Goal: Task Accomplishment & Management: Complete application form

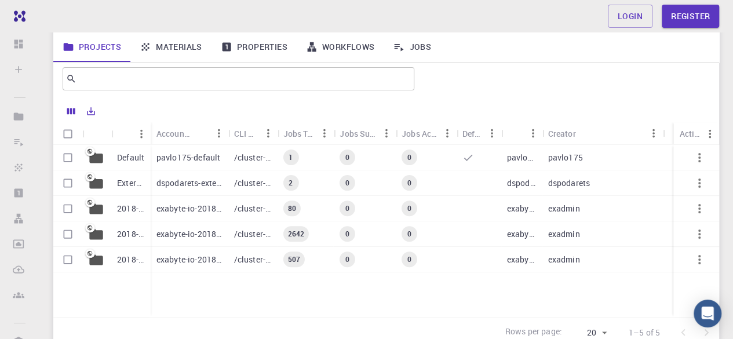
scroll to position [58, 0]
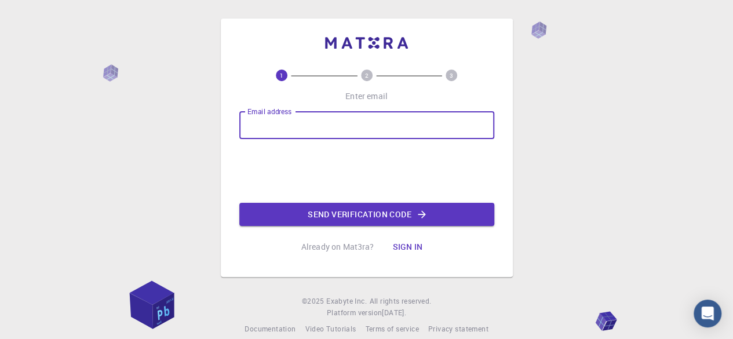
click at [289, 133] on input "Email address" at bounding box center [366, 125] width 255 height 28
type input "[EMAIL_ADDRESS][DOMAIN_NAME]"
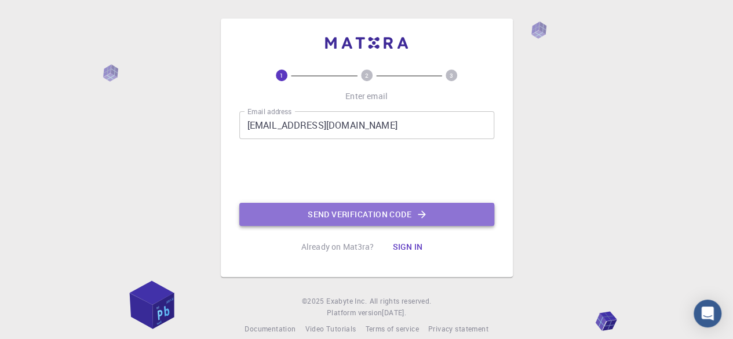
click at [330, 212] on button "Send verification code" at bounding box center [366, 214] width 255 height 23
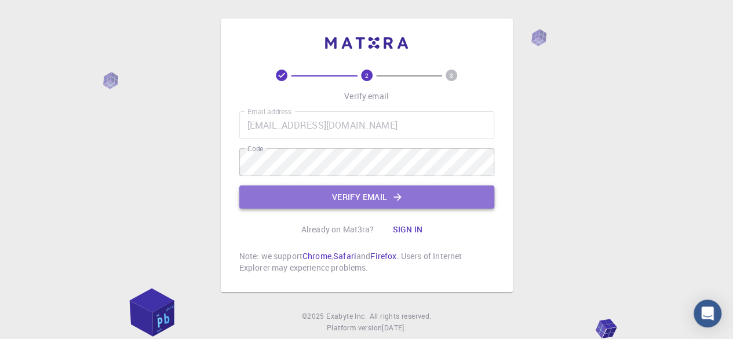
click at [372, 199] on button "Verify email" at bounding box center [366, 196] width 255 height 23
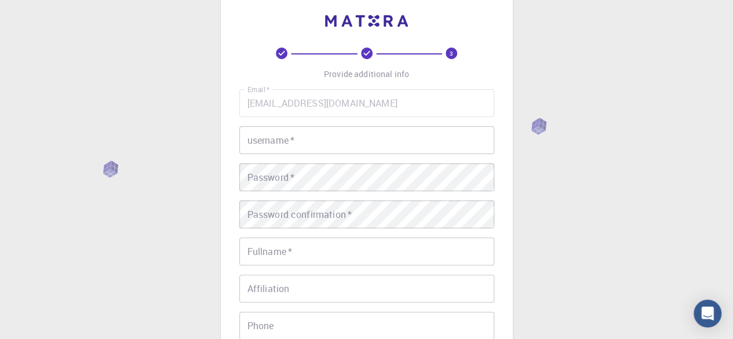
scroll to position [20, 0]
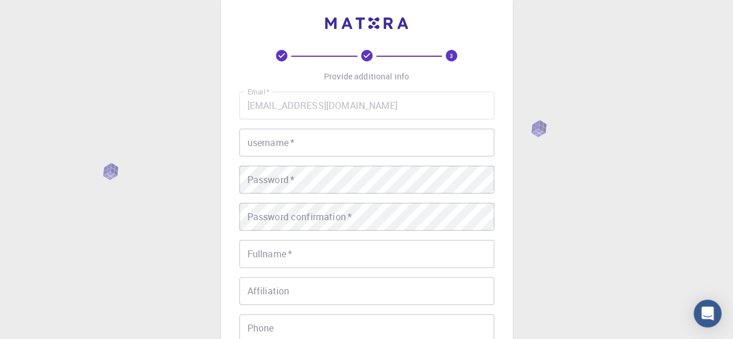
click at [306, 149] on input "username   *" at bounding box center [366, 143] width 255 height 28
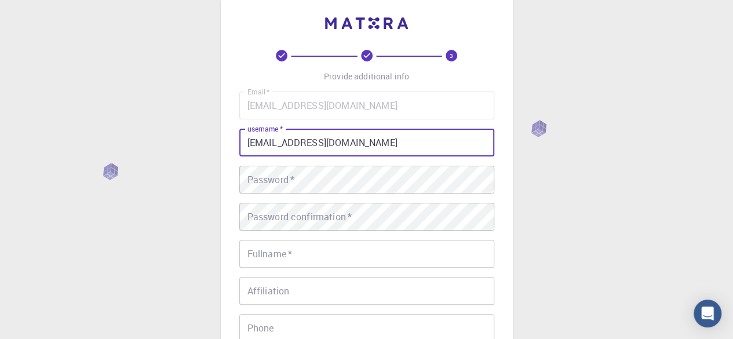
type input "tmalaisamy@gmail.com"
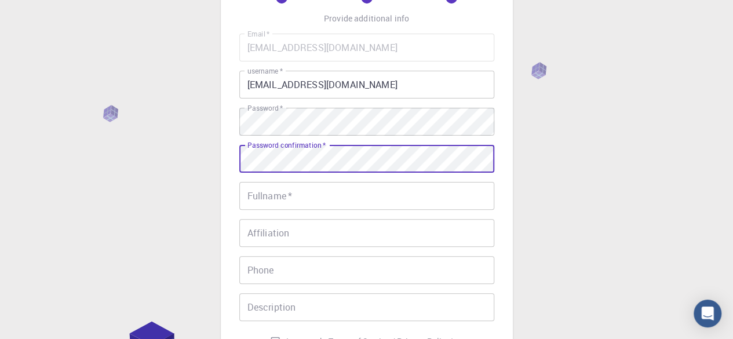
scroll to position [136, 0]
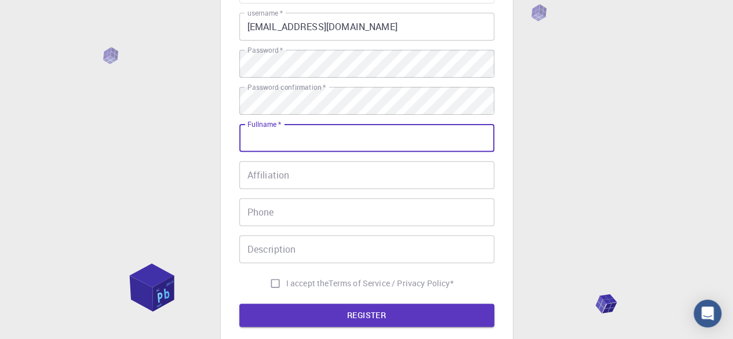
click at [253, 136] on input "Fullname   *" at bounding box center [366, 138] width 255 height 28
type input "Thirumalai"
click at [389, 172] on input "Affiliation" at bounding box center [366, 175] width 255 height 28
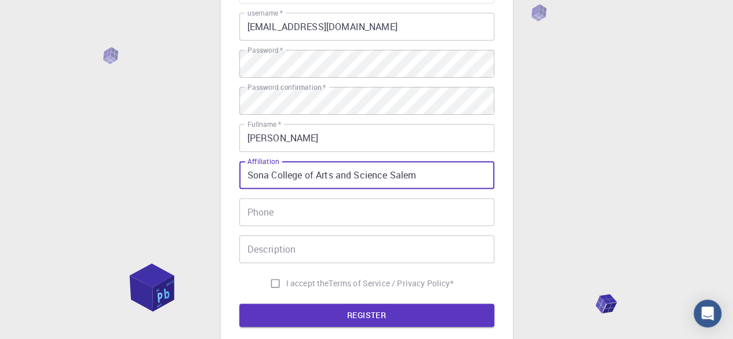
type input "Sona College of Arts and Science Salem"
click at [369, 214] on input "Phone" at bounding box center [366, 212] width 255 height 28
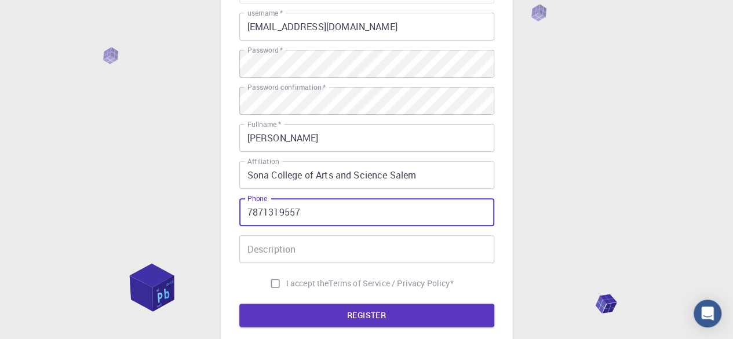
type input "7871319557"
click at [355, 239] on input "Description" at bounding box center [366, 249] width 255 height 28
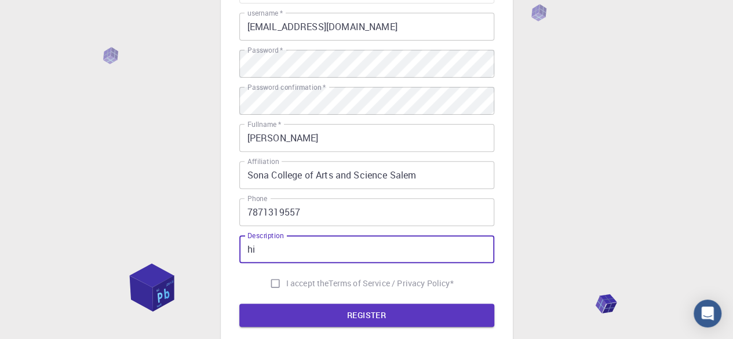
type input "hi"
click at [275, 286] on input "I accept the Terms of Service / Privacy Policy *" at bounding box center [275, 283] width 22 height 22
checkbox input "true"
click at [268, 247] on input "hi" at bounding box center [366, 249] width 255 height 28
type input "h"
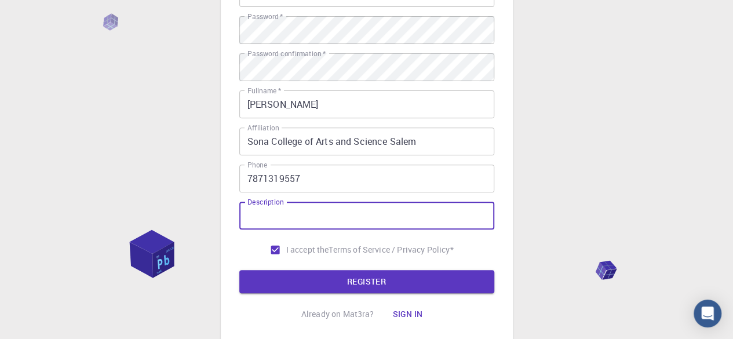
scroll to position [194, 0]
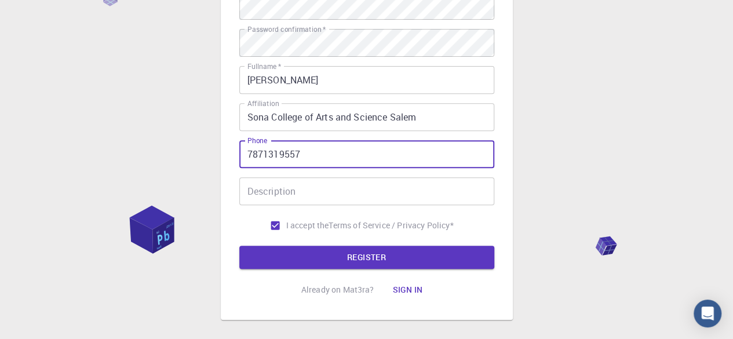
drag, startPoint x: 309, startPoint y: 150, endPoint x: 224, endPoint y: 152, distance: 85.8
click at [224, 152] on div "3 Provide additional info Email   * tmalaisamy@gmail.com Email   * username   *…" at bounding box center [367, 72] width 292 height 495
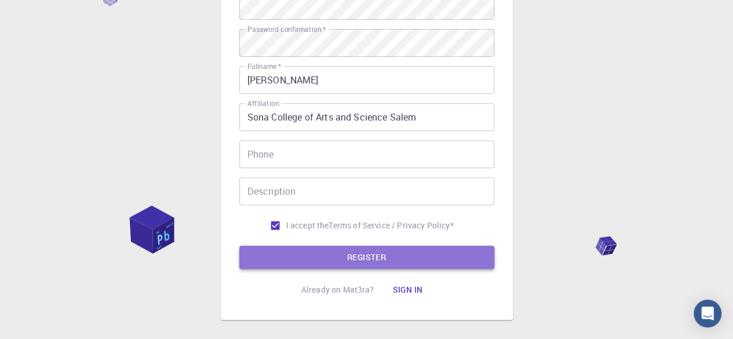
click at [320, 254] on button "REGISTER" at bounding box center [366, 257] width 255 height 23
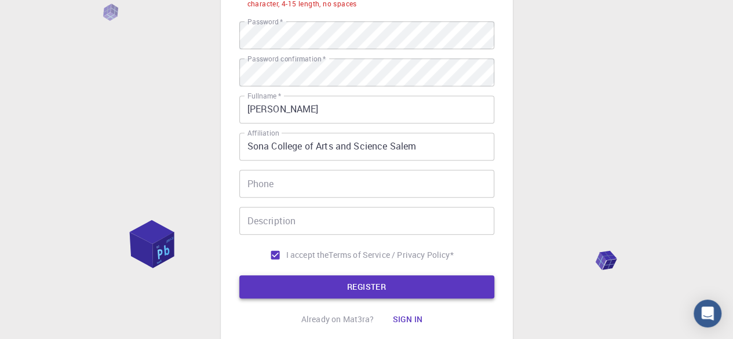
scroll to position [223, 0]
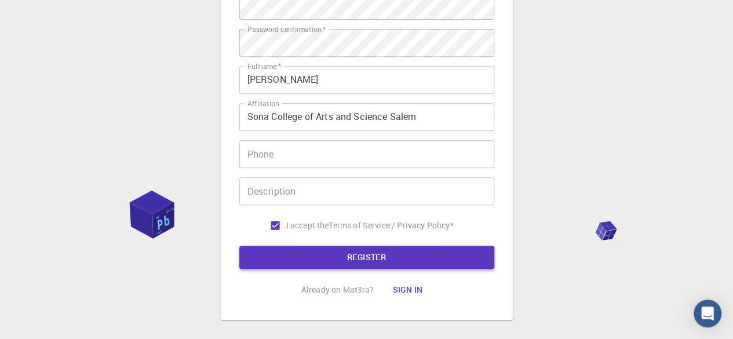
click at [320, 254] on button "REGISTER" at bounding box center [366, 257] width 255 height 23
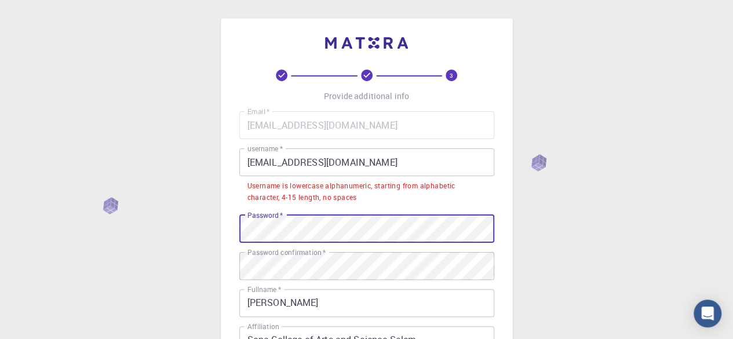
click at [205, 234] on div "3 Provide additional info Email   * tmalaisamy@gmail.com Email   * username   *…" at bounding box center [366, 310] width 733 height 620
click at [357, 162] on input "tmalaisamy@gmail.com" at bounding box center [366, 162] width 255 height 28
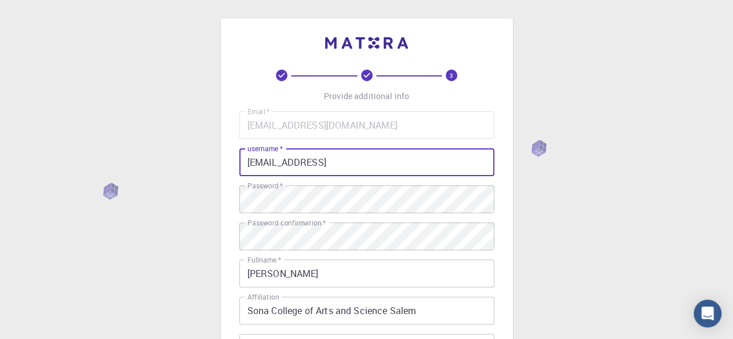
click at [646, 189] on div "3 Provide additional info Email   * tmalaisamy@gmail.com Email   * username   *…" at bounding box center [366, 295] width 733 height 590
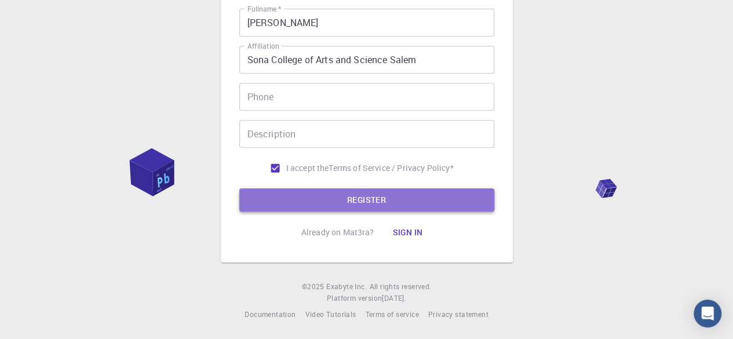
click at [392, 194] on button "REGISTER" at bounding box center [366, 199] width 255 height 23
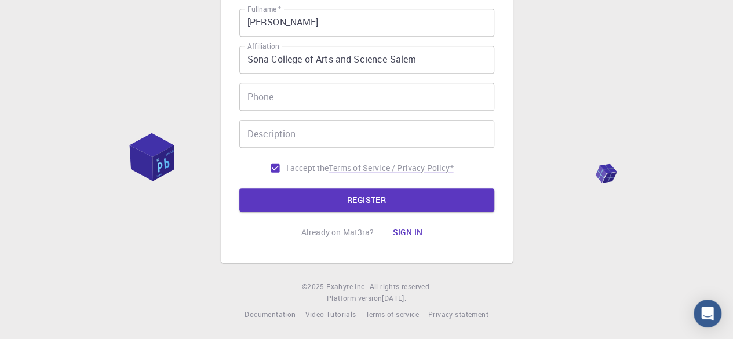
scroll to position [49, 0]
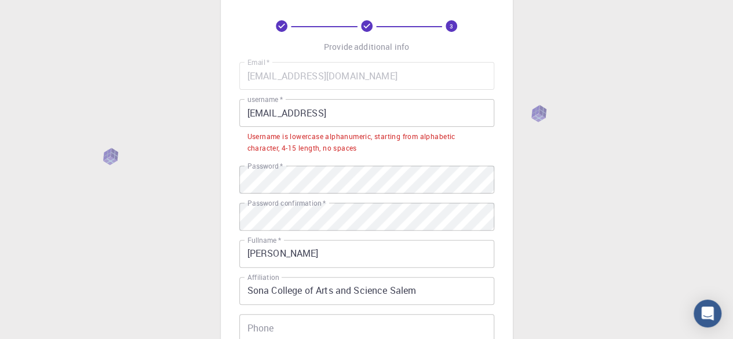
click at [355, 116] on input "tmalaisamy@gmail" at bounding box center [366, 113] width 255 height 28
click at [555, 190] on div "3 Provide additional info Email   * tmalaisamy@gmail.com Email   * username   *…" at bounding box center [366, 261] width 733 height 620
click at [345, 115] on input "tmalaisamy@gmail" at bounding box center [366, 113] width 255 height 28
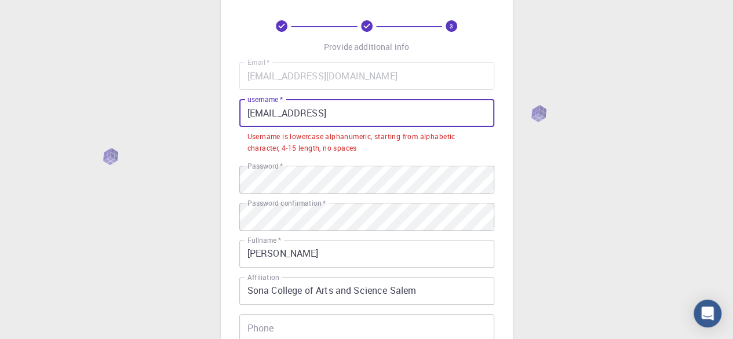
click at [305, 112] on input "tmalaisamy@gmail" at bounding box center [366, 113] width 255 height 28
drag, startPoint x: 332, startPoint y: 116, endPoint x: 222, endPoint y: 116, distance: 109.5
click at [222, 116] on div "3 Provide additional info Email   * tmalaisamy@gmail.com Email   * username   *…" at bounding box center [367, 231] width 292 height 525
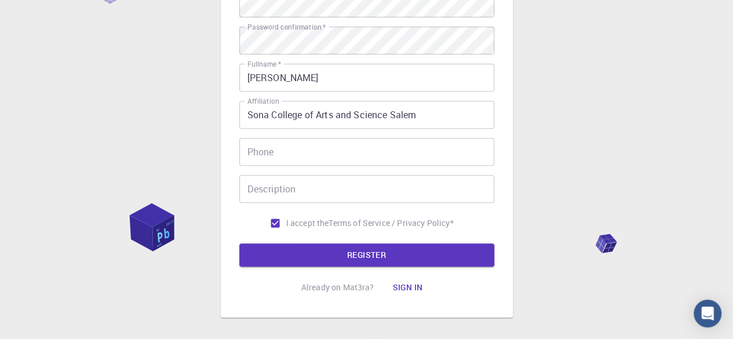
scroll to position [223, 0]
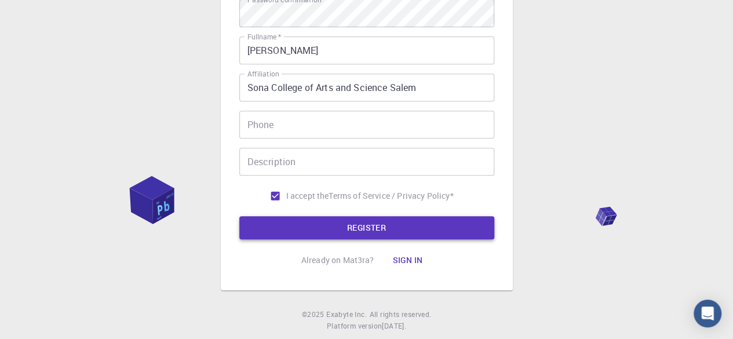
click at [350, 235] on button "REGISTER" at bounding box center [366, 227] width 255 height 23
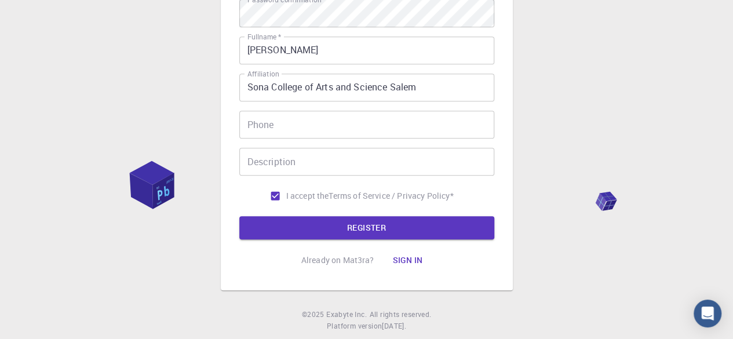
scroll to position [79, 0]
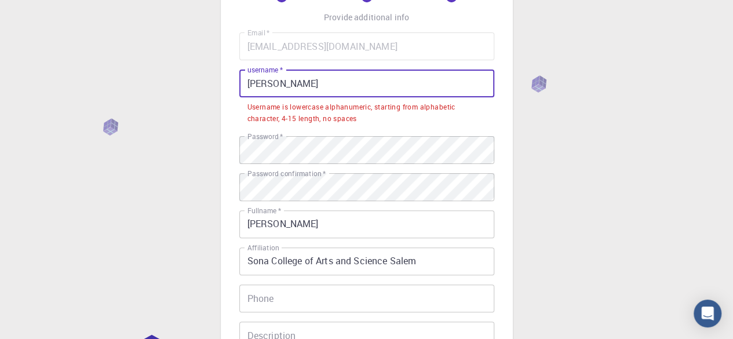
click at [253, 83] on input "Thirumalai" at bounding box center [366, 84] width 255 height 28
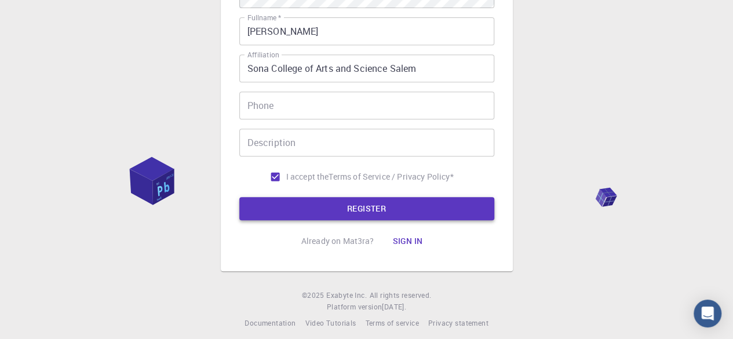
scroll to position [252, 0]
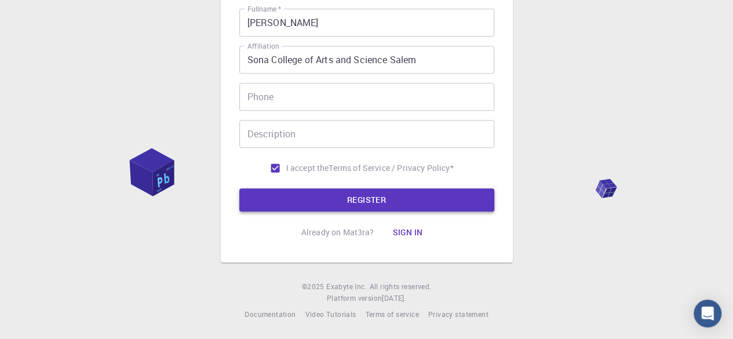
type input "thirumalai"
click at [349, 203] on button "REGISTER" at bounding box center [366, 199] width 255 height 23
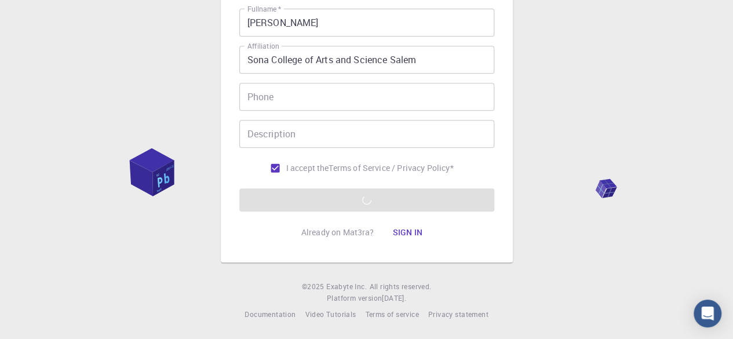
click at [407, 232] on button "Sign in" at bounding box center [407, 232] width 49 height 23
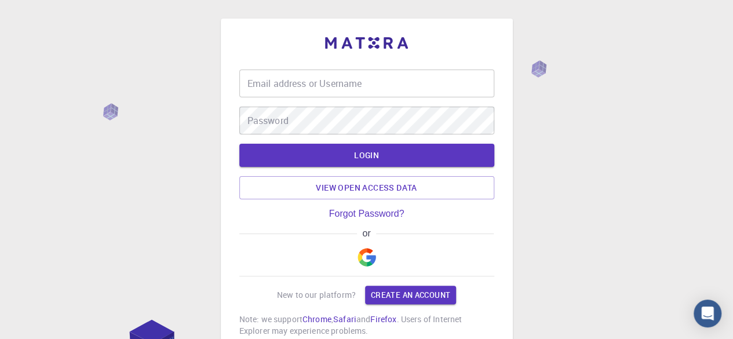
click at [313, 79] on input "Email address or Username" at bounding box center [366, 84] width 255 height 28
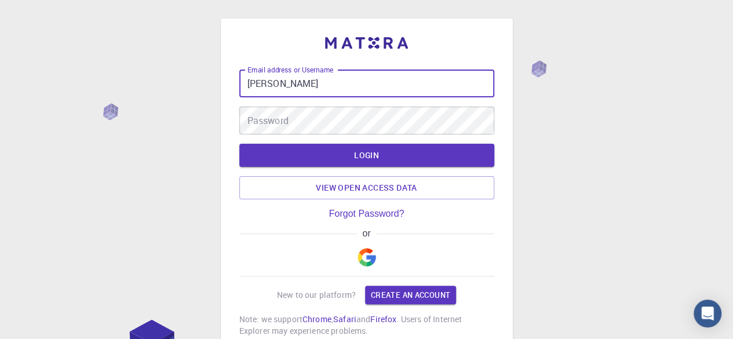
type input "thirumalai"
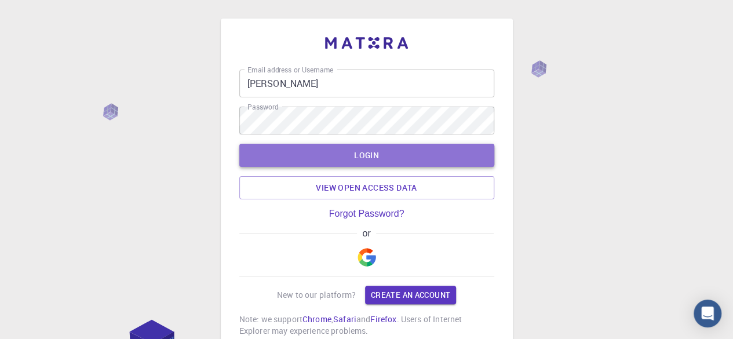
click at [337, 149] on button "LOGIN" at bounding box center [366, 155] width 255 height 23
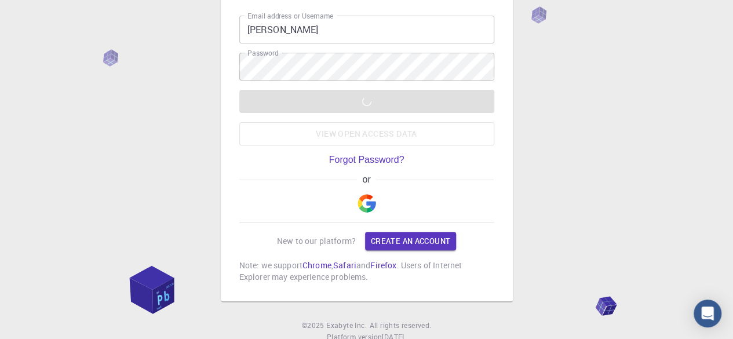
scroll to position [36, 0]
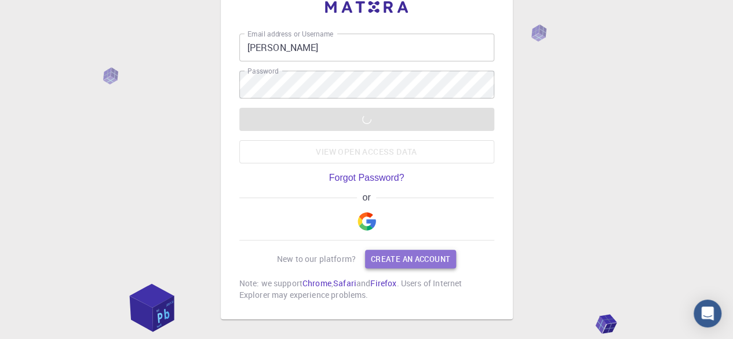
click at [398, 264] on link "Create an account" at bounding box center [410, 259] width 91 height 19
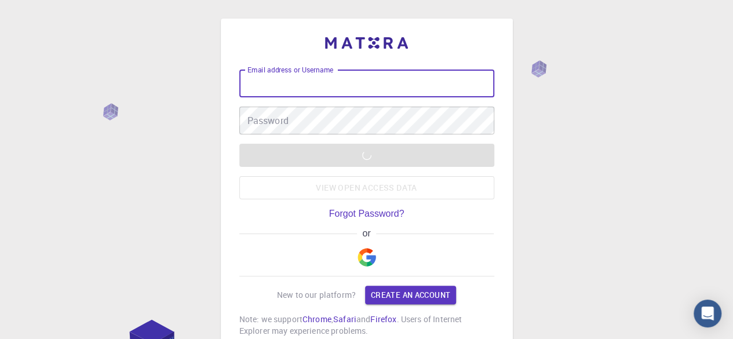
click at [348, 84] on input "Email address or Username" at bounding box center [366, 84] width 255 height 28
type input "thirumalai"
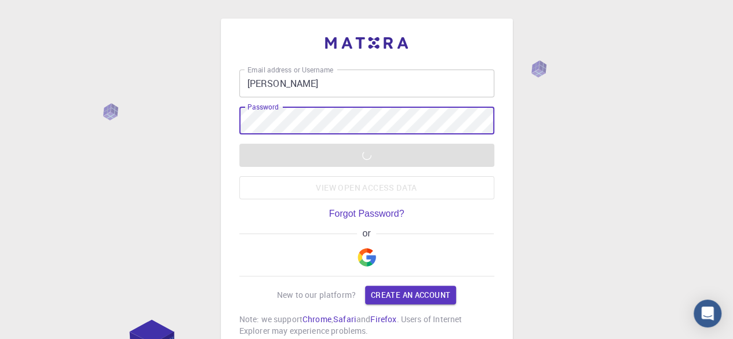
scroll to position [58, 0]
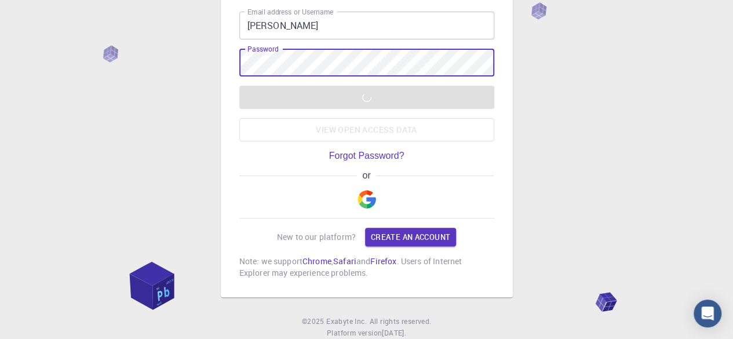
click at [369, 196] on img "button" at bounding box center [367, 199] width 19 height 19
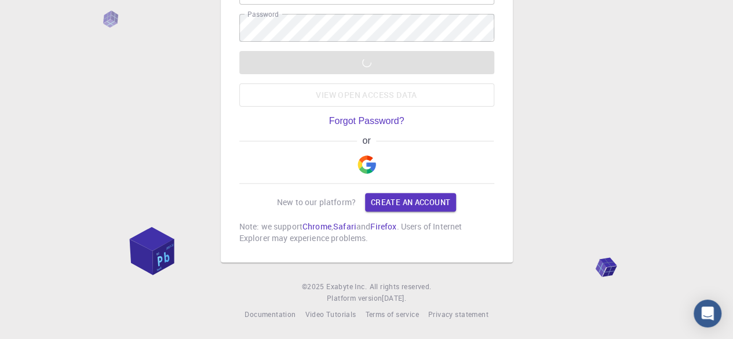
scroll to position [0, 0]
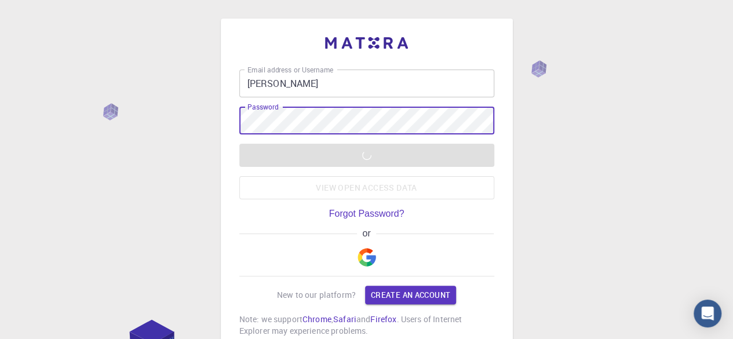
click at [377, 149] on div "LOGIN View open access data" at bounding box center [366, 172] width 255 height 56
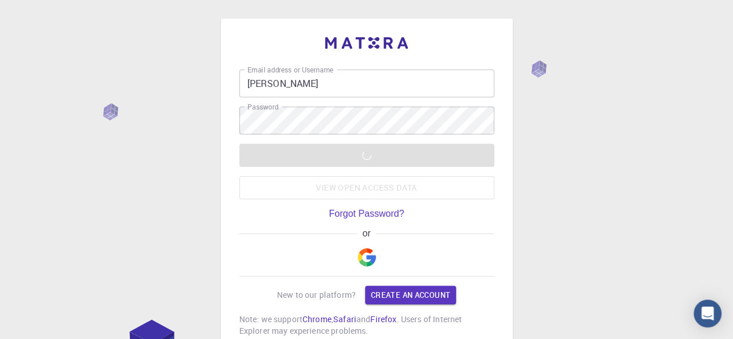
click at [351, 173] on div "LOGIN View open access data" at bounding box center [366, 172] width 255 height 56
click at [363, 145] on div "LOGIN View open access data" at bounding box center [366, 172] width 255 height 56
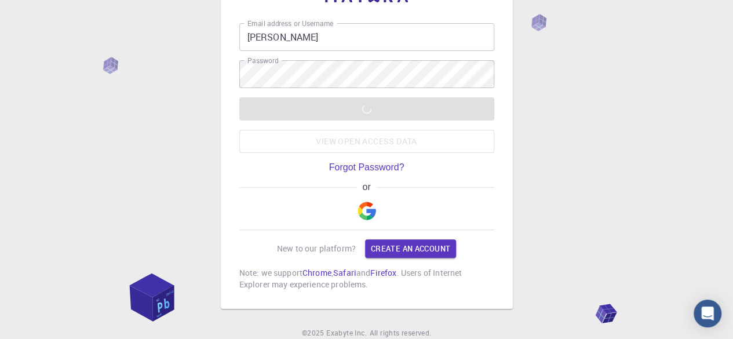
scroll to position [94, 0]
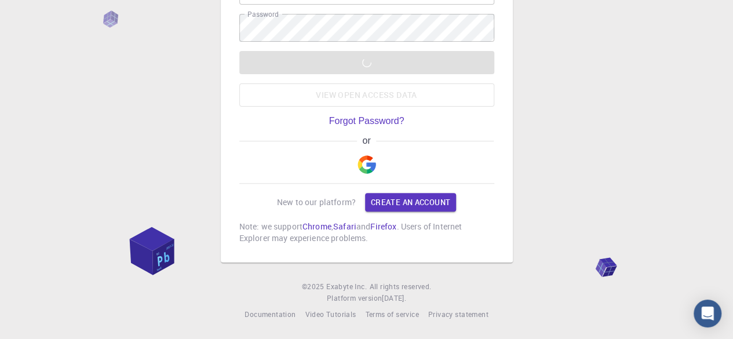
click at [352, 251] on div "Email address or Username thirumalai Email address or Username Password Passwor…" at bounding box center [367, 94] width 292 height 337
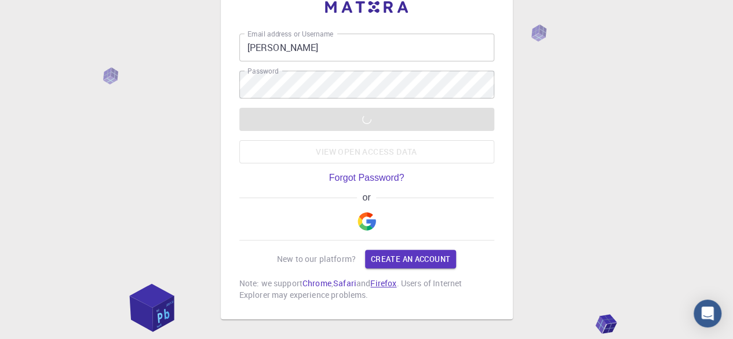
scroll to position [0, 0]
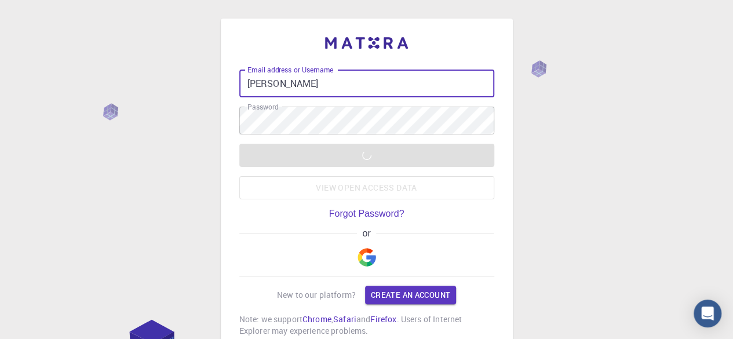
click at [319, 76] on input "thirumalai" at bounding box center [366, 84] width 255 height 28
